Goal: Information Seeking & Learning: Learn about a topic

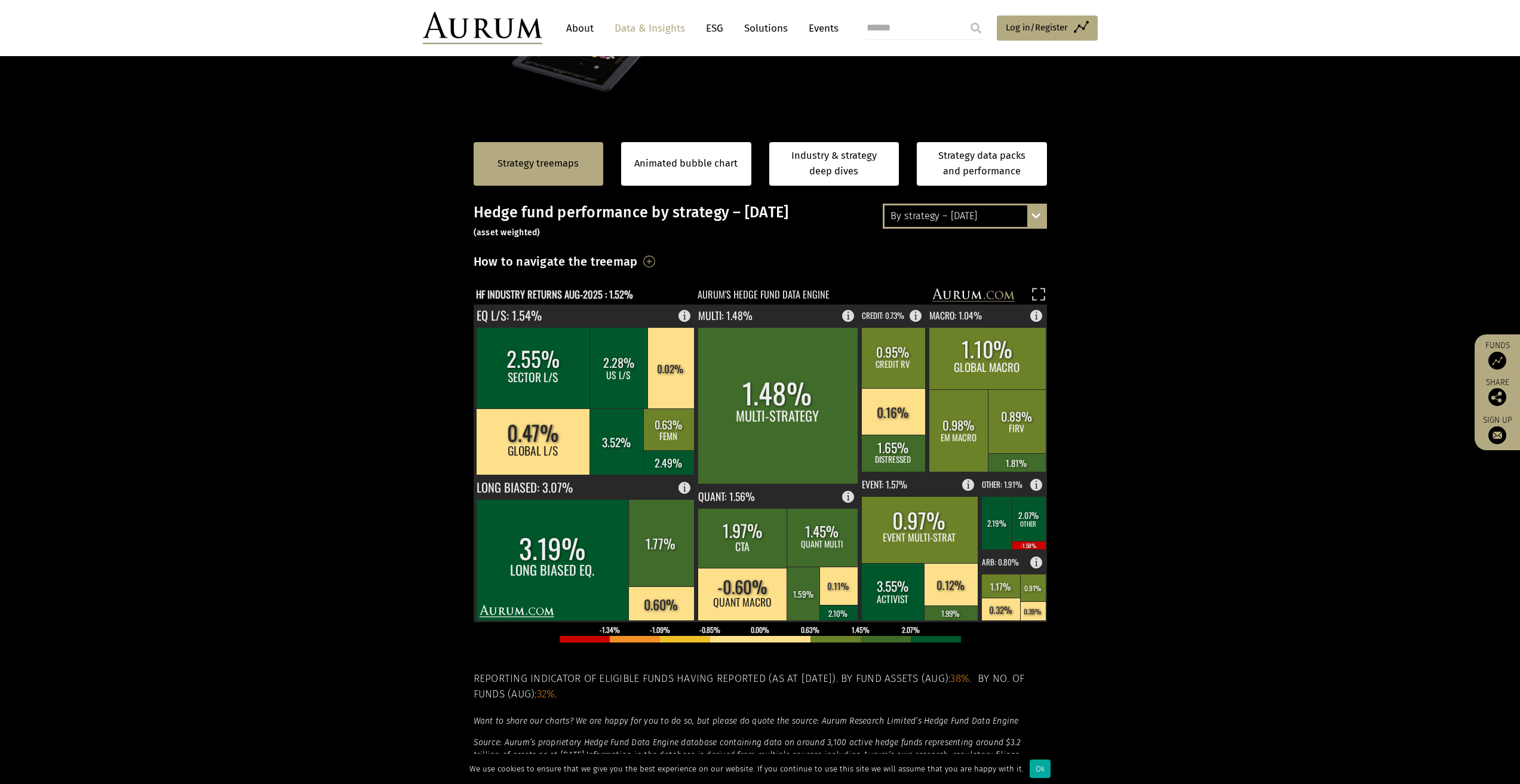
scroll to position [60, 0]
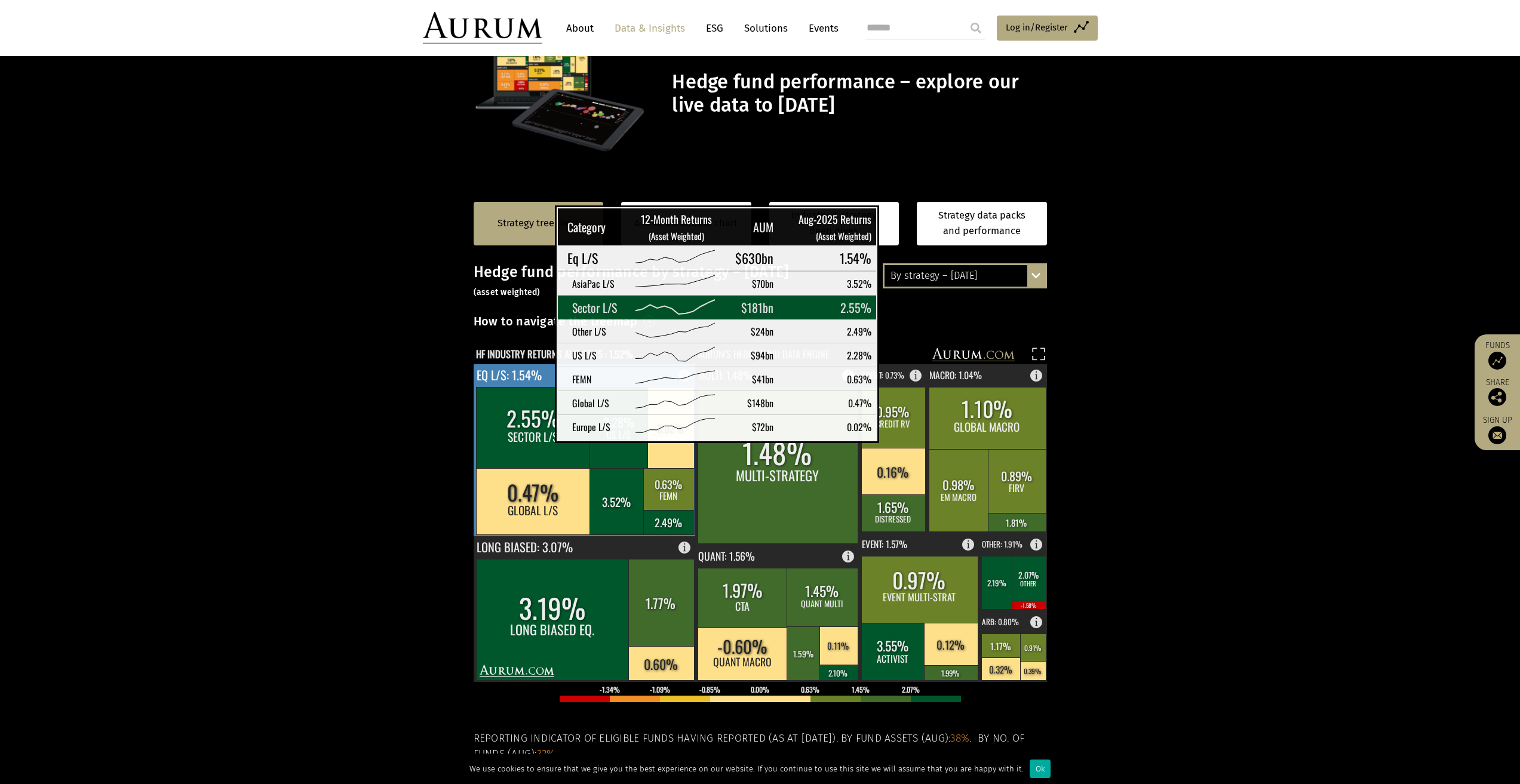
click at [525, 432] on rect at bounding box center [533, 428] width 115 height 81
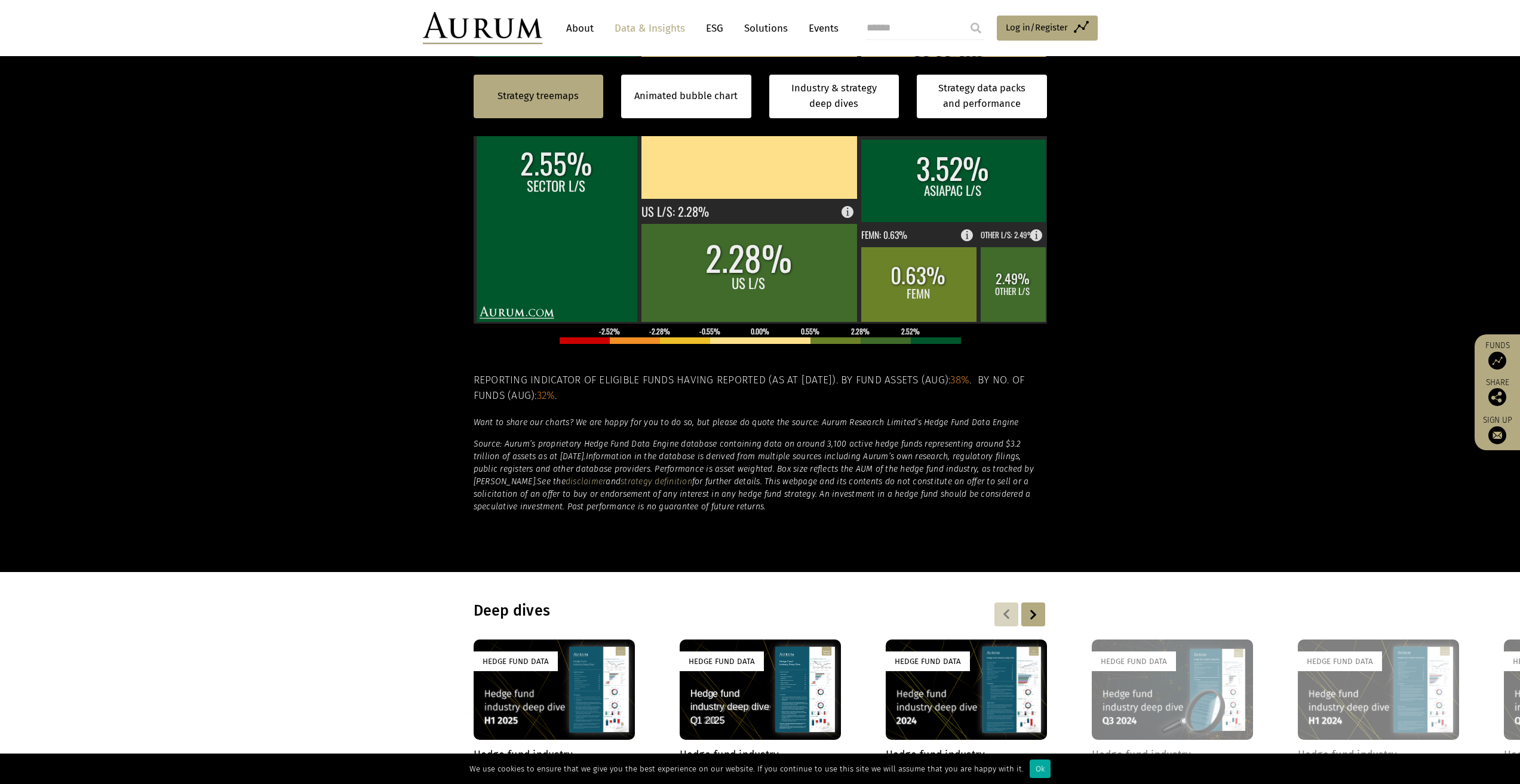
scroll to position [119, 0]
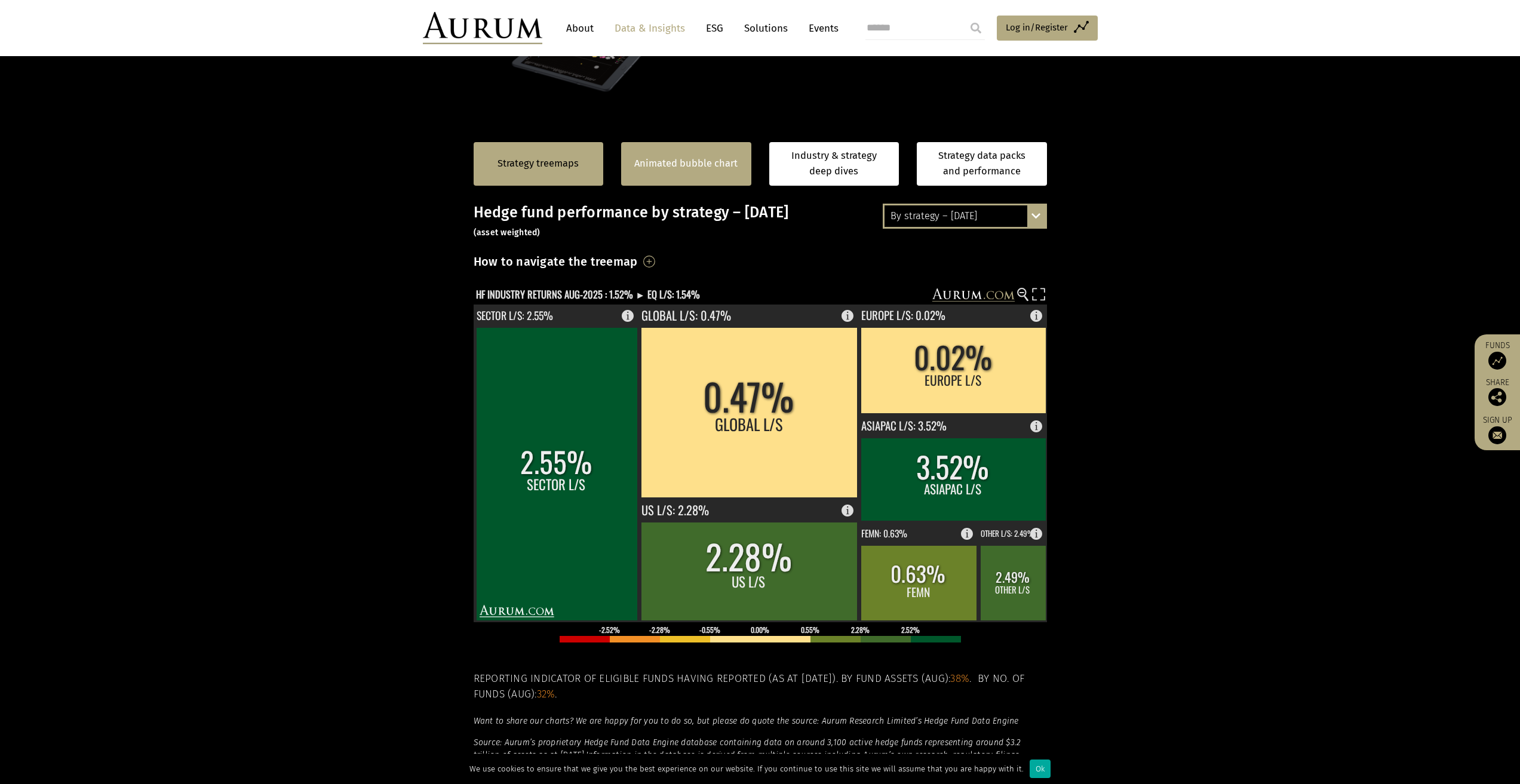
click at [654, 158] on link "Animated bubble chart" at bounding box center [686, 164] width 103 height 15
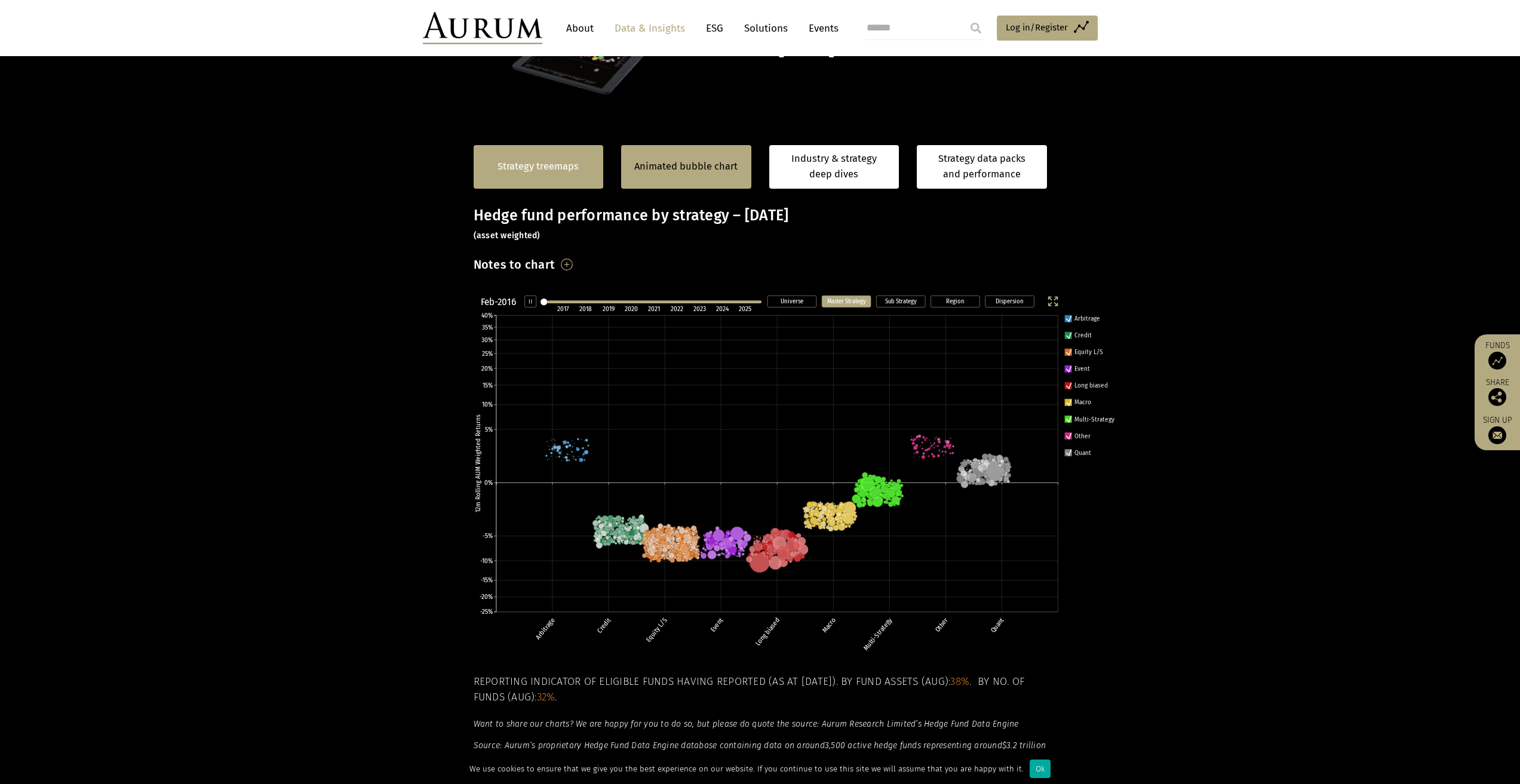
scroll to position [108, 0]
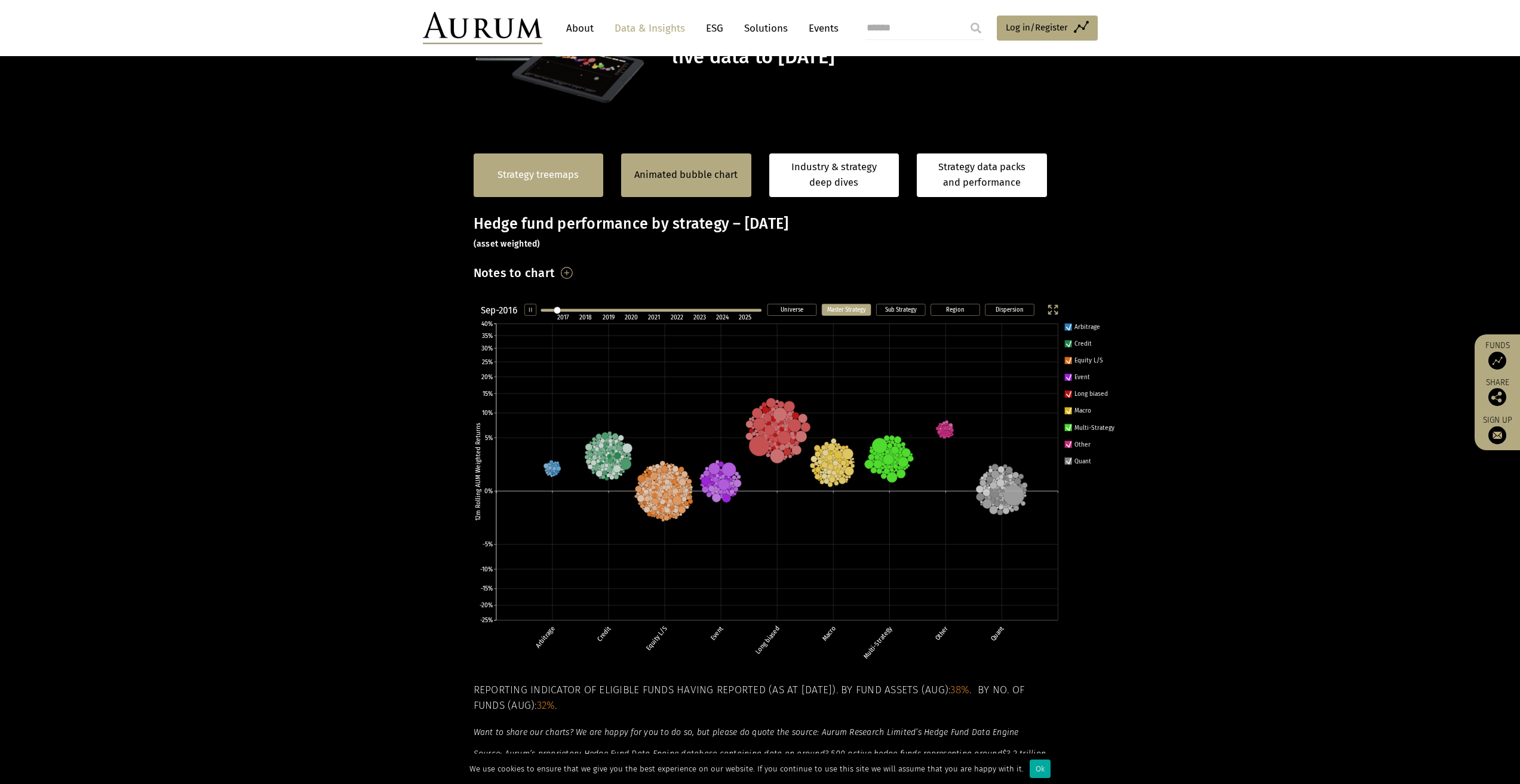
click at [508, 172] on link "Strategy treemaps" at bounding box center [538, 175] width 81 height 15
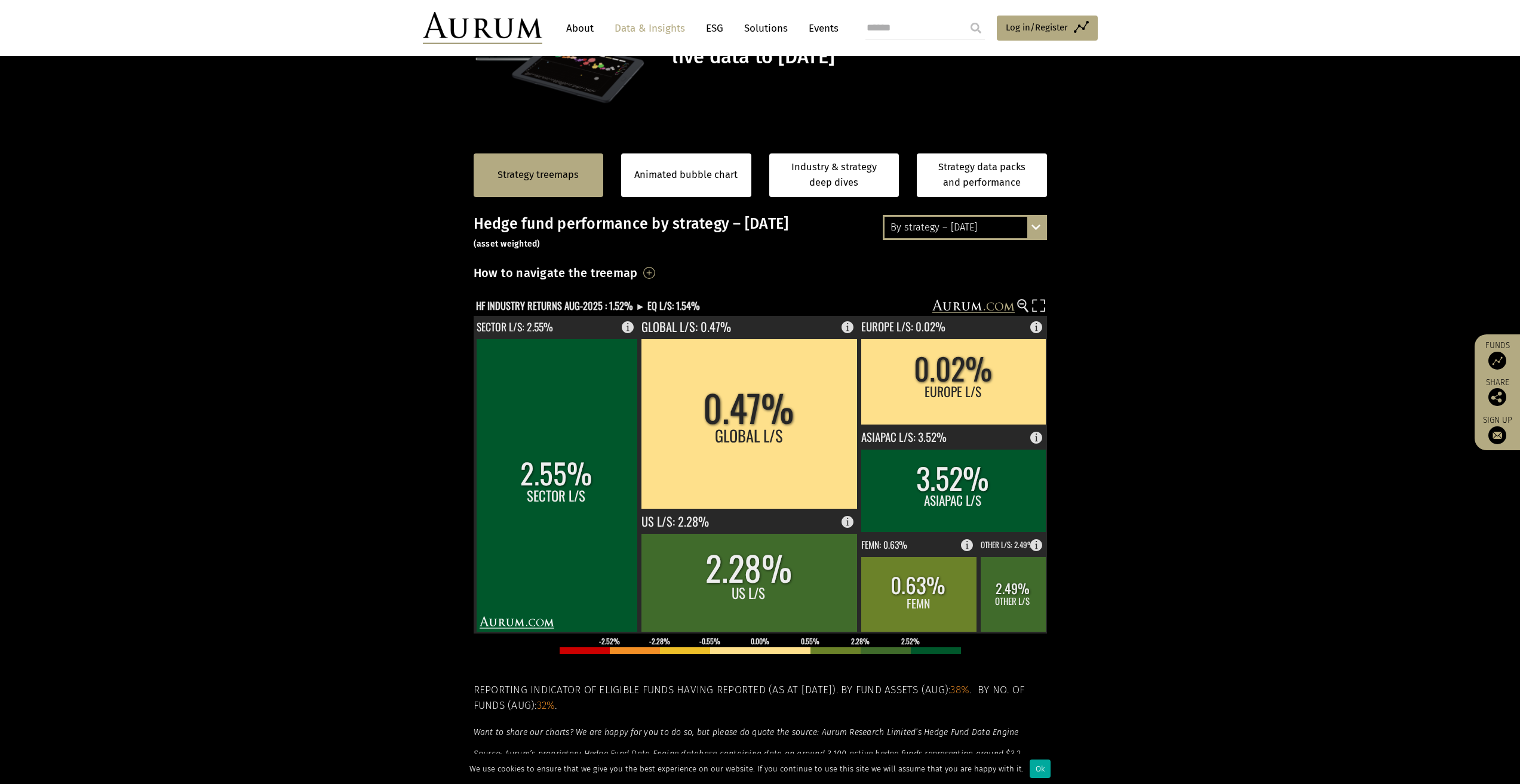
click at [638, 274] on h3 "How to navigate the treemap" at bounding box center [556, 272] width 165 height 21
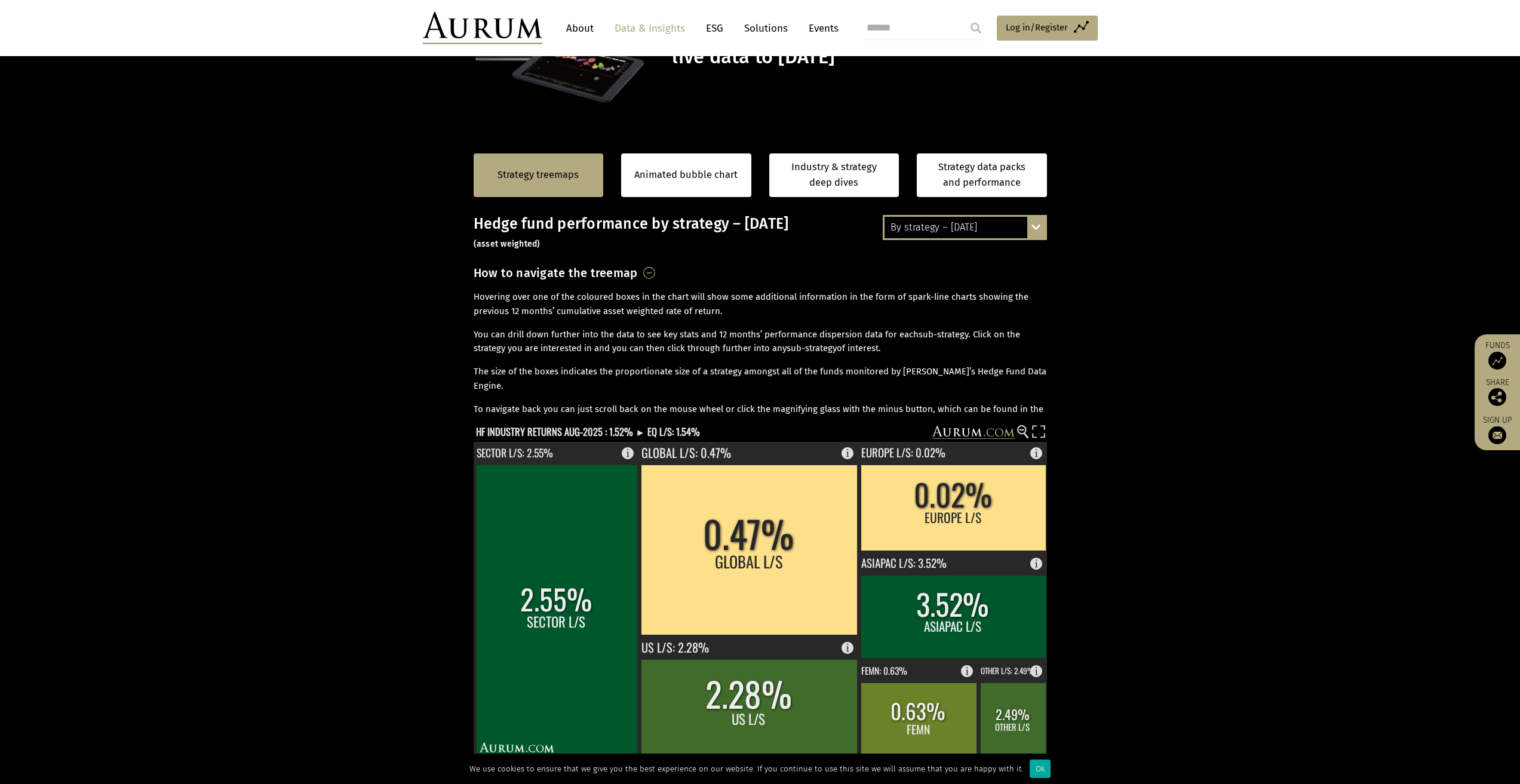
click at [638, 274] on h3 "How to navigate the treemap" at bounding box center [556, 272] width 165 height 21
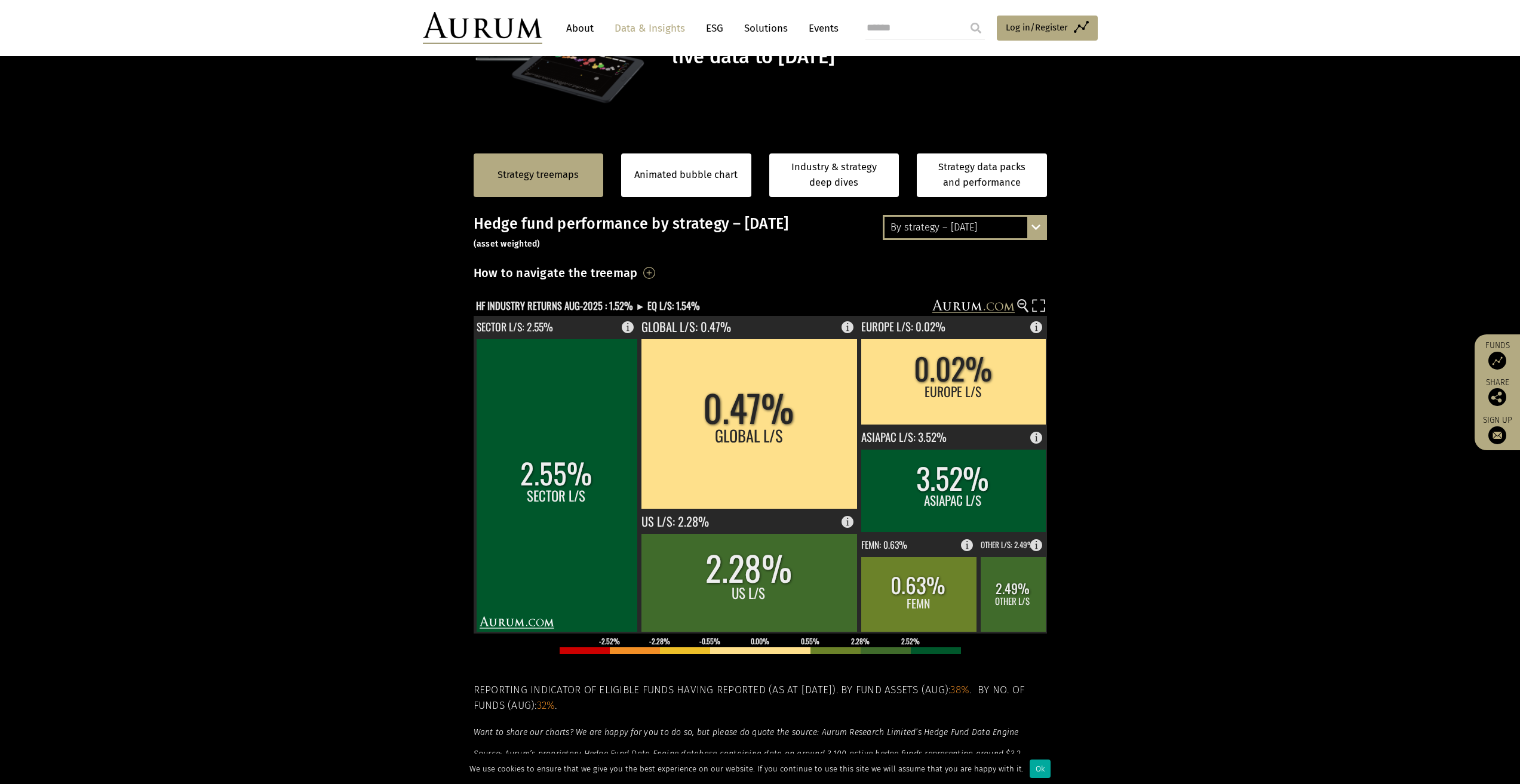
click at [638, 271] on h3 "How to navigate the treemap" at bounding box center [556, 272] width 165 height 21
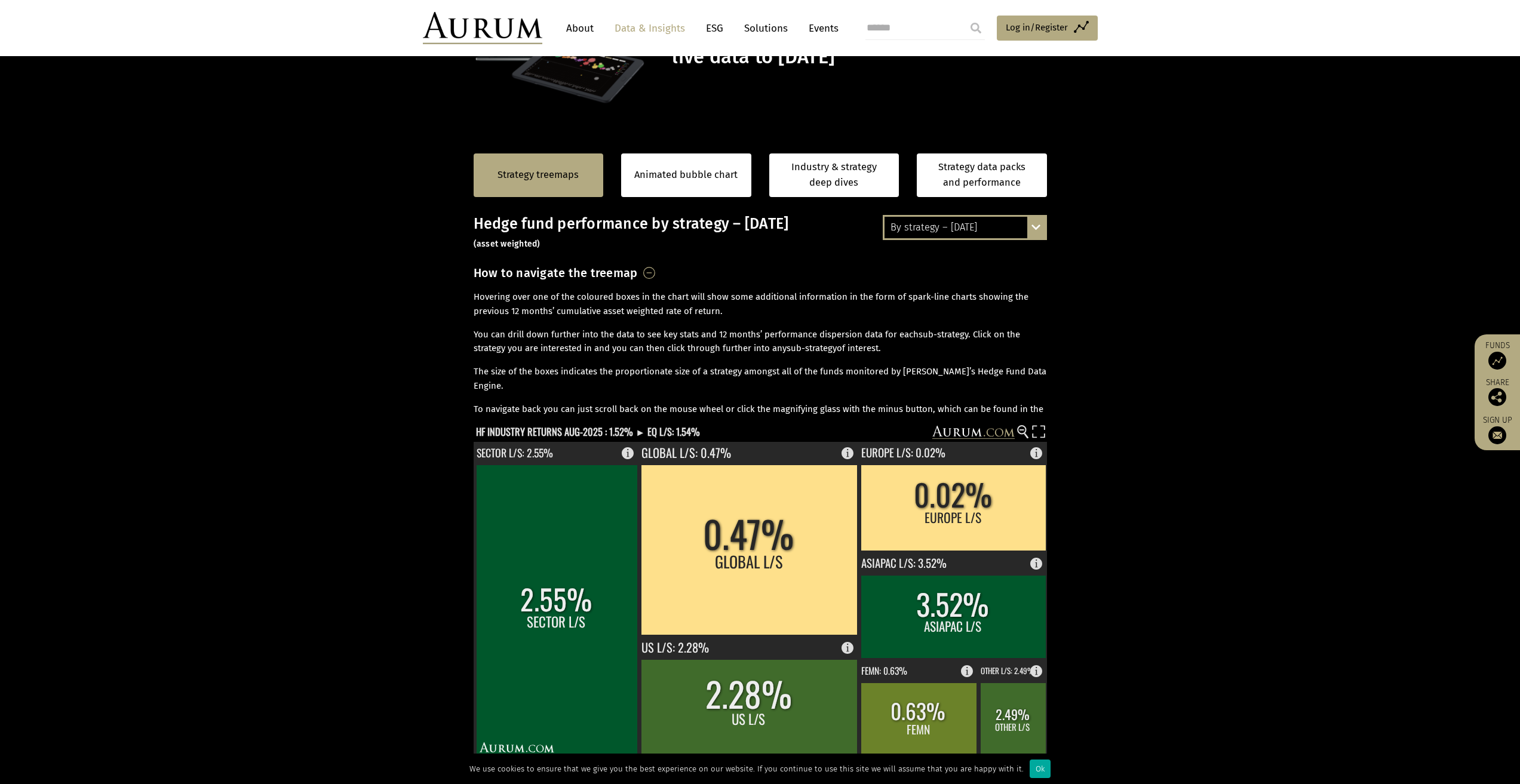
click at [638, 271] on h3 "How to navigate the treemap" at bounding box center [556, 272] width 165 height 21
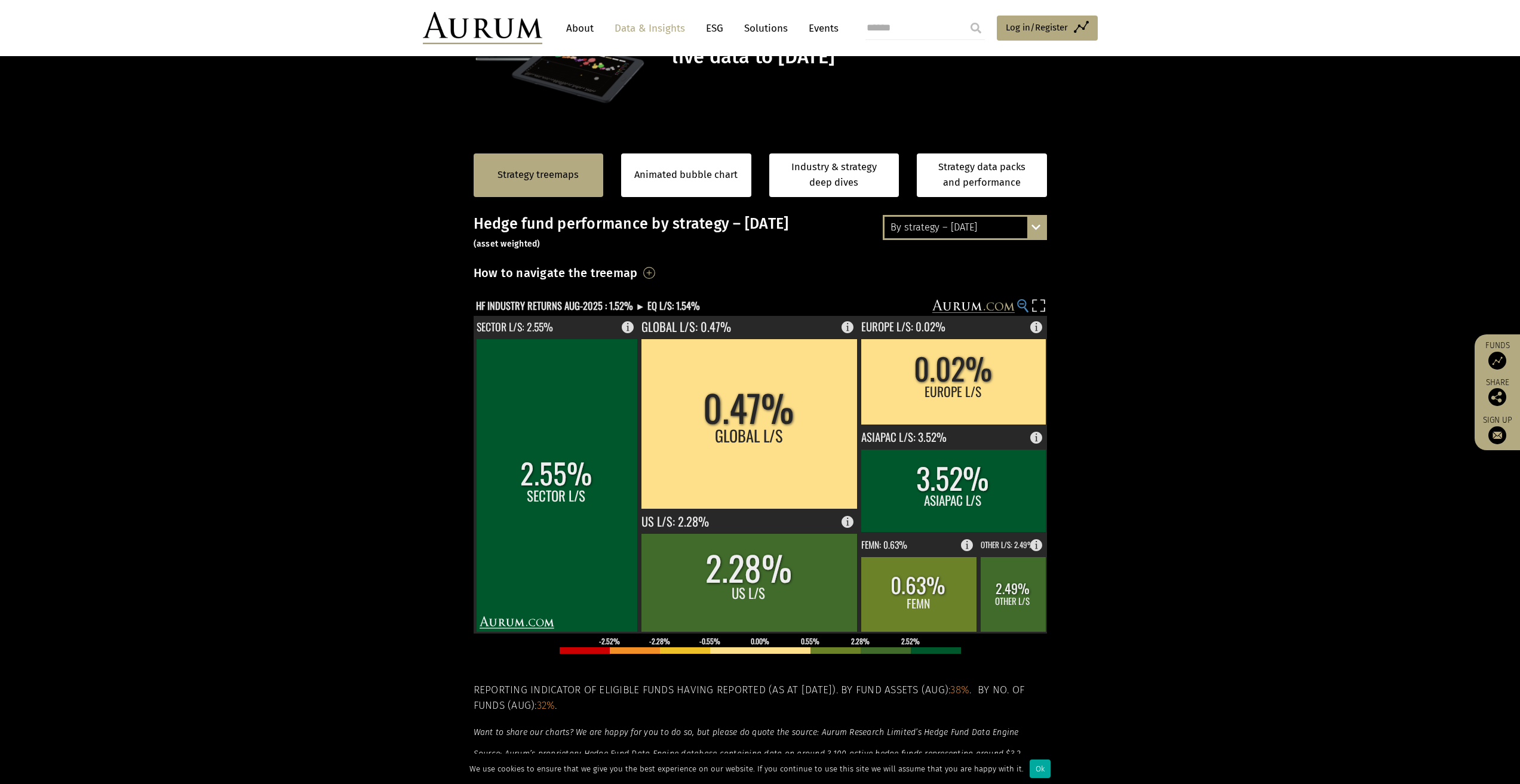
click at [1023, 303] on circle at bounding box center [1022, 304] width 8 height 8
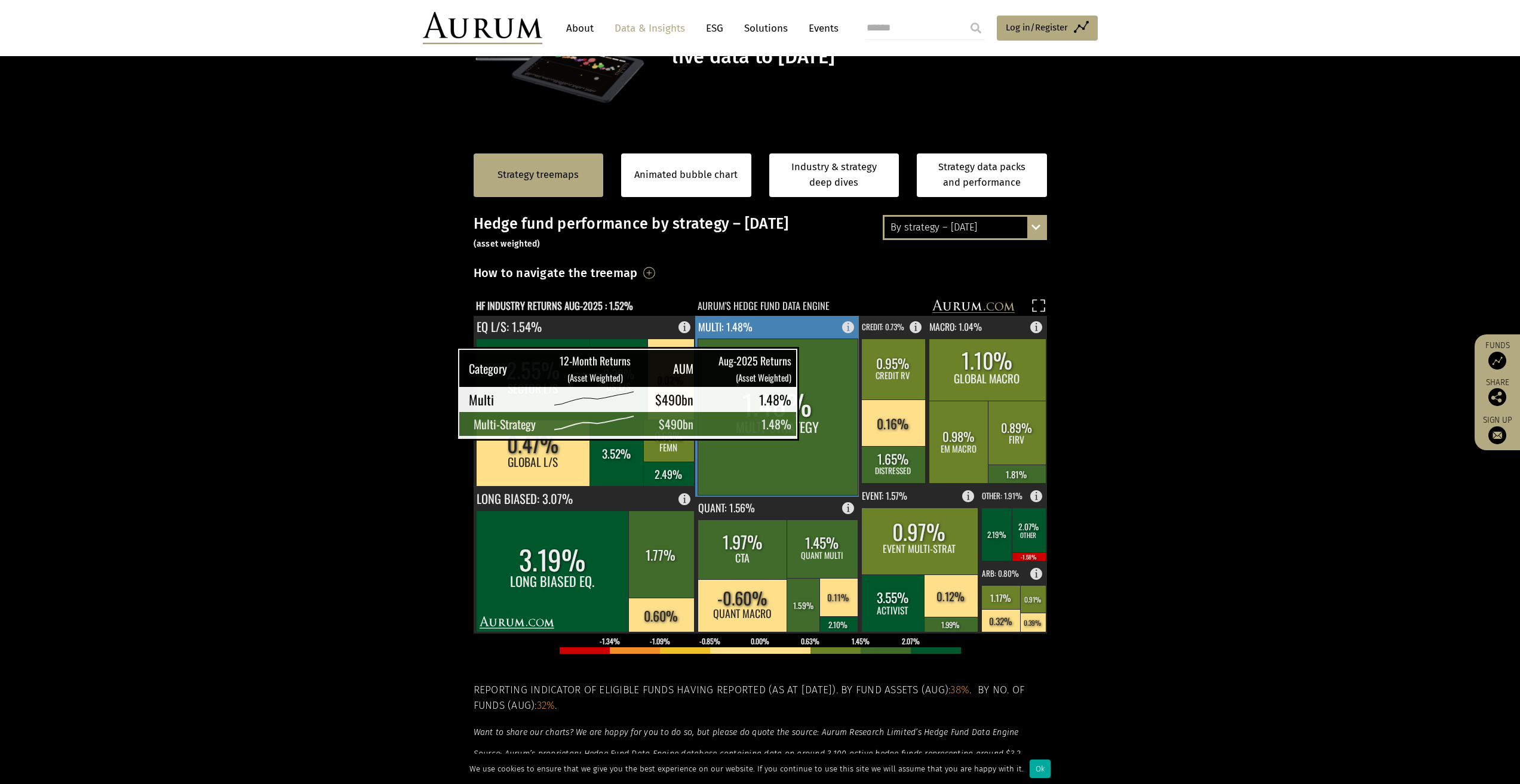
scroll to position [108, 0]
